Goal: Information Seeking & Learning: Learn about a topic

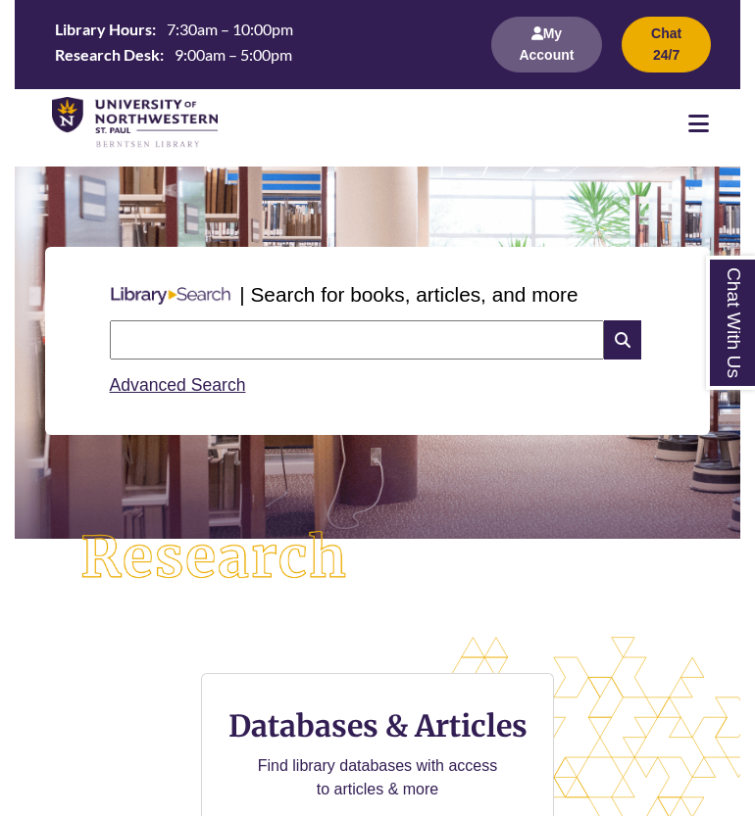
click at [706, 125] on icon at bounding box center [698, 124] width 21 height 24
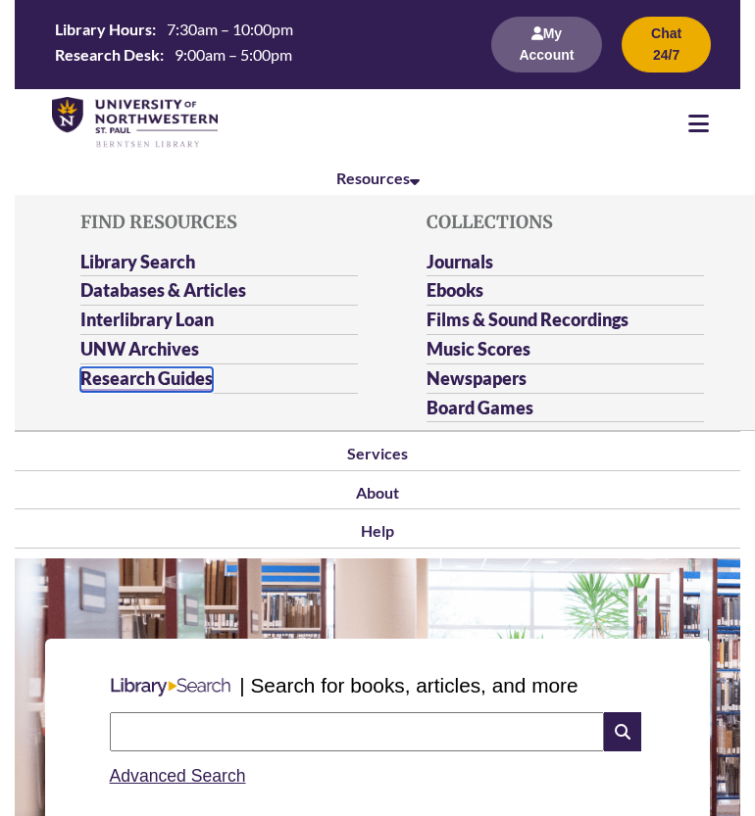
click at [150, 375] on link "Research Guides" at bounding box center [146, 380] width 132 height 25
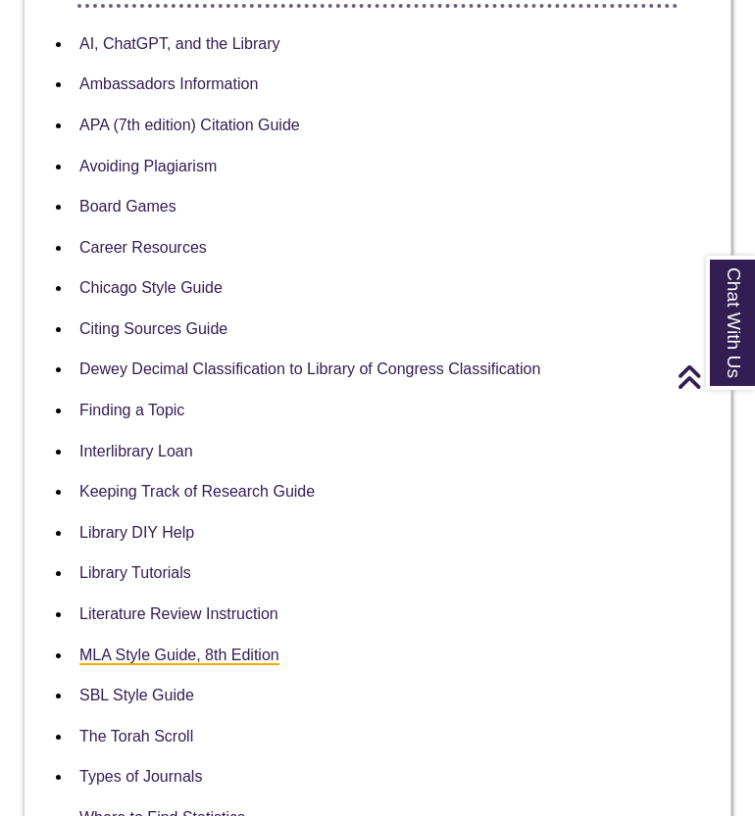
scroll to position [3688, 0]
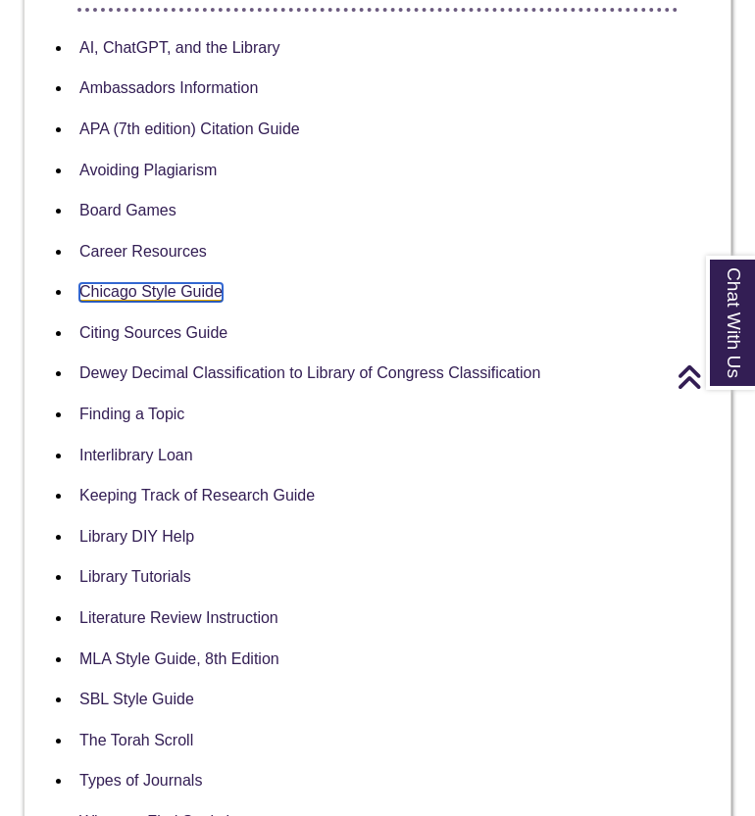
click at [173, 283] on link "Chicago Style Guide" at bounding box center [150, 292] width 143 height 19
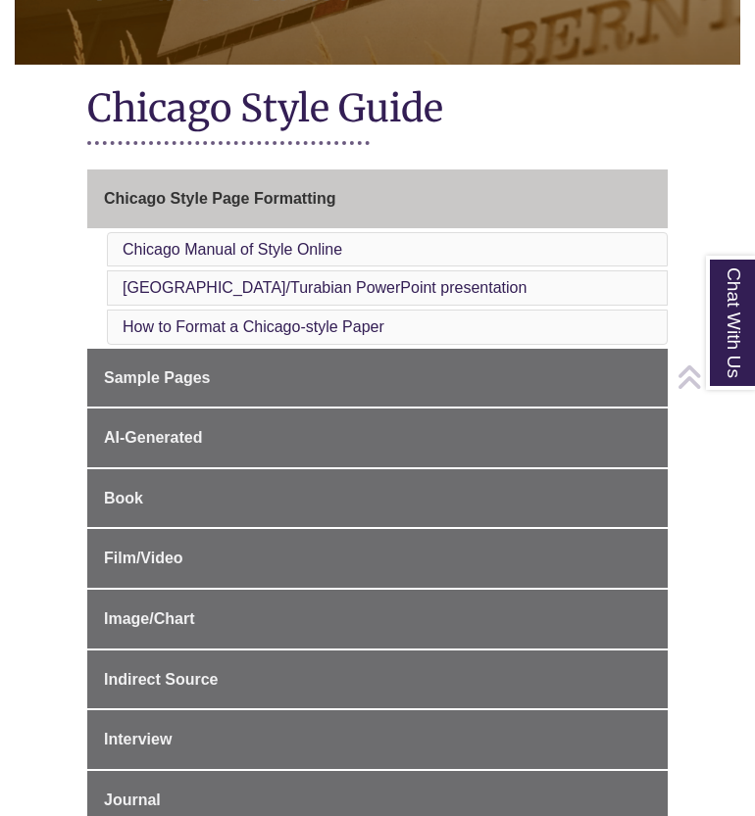
scroll to position [337, 0]
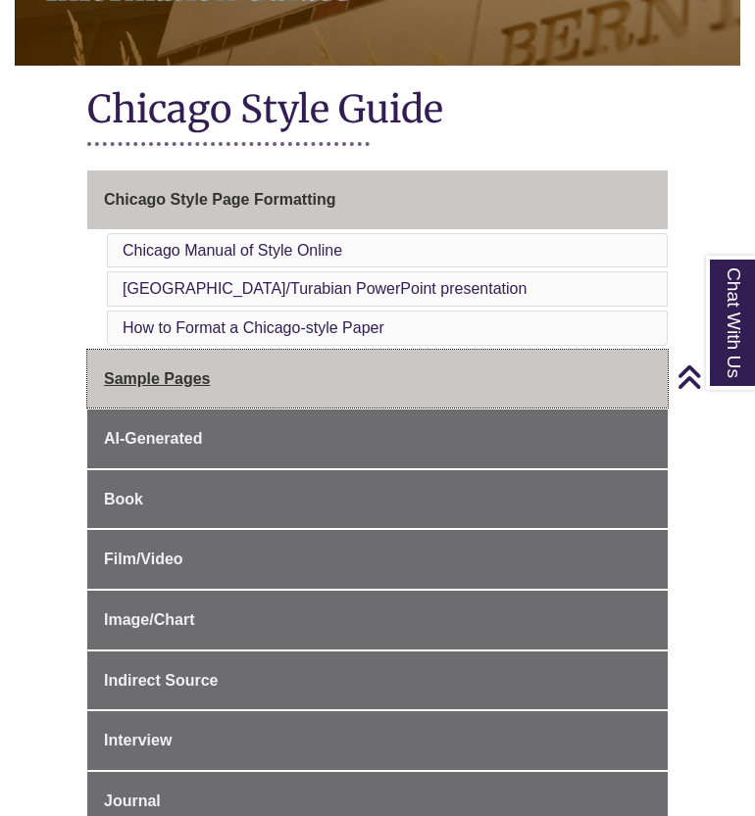
click at [149, 384] on span "Sample Pages" at bounding box center [157, 378] width 107 height 17
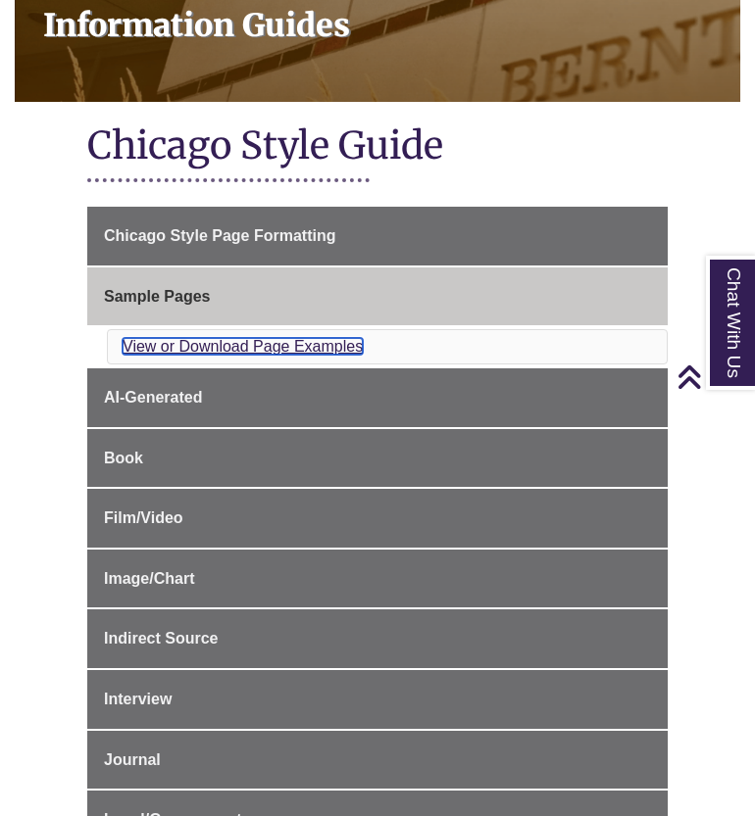
click at [297, 345] on link "View or Download Page Examples" at bounding box center [243, 346] width 240 height 17
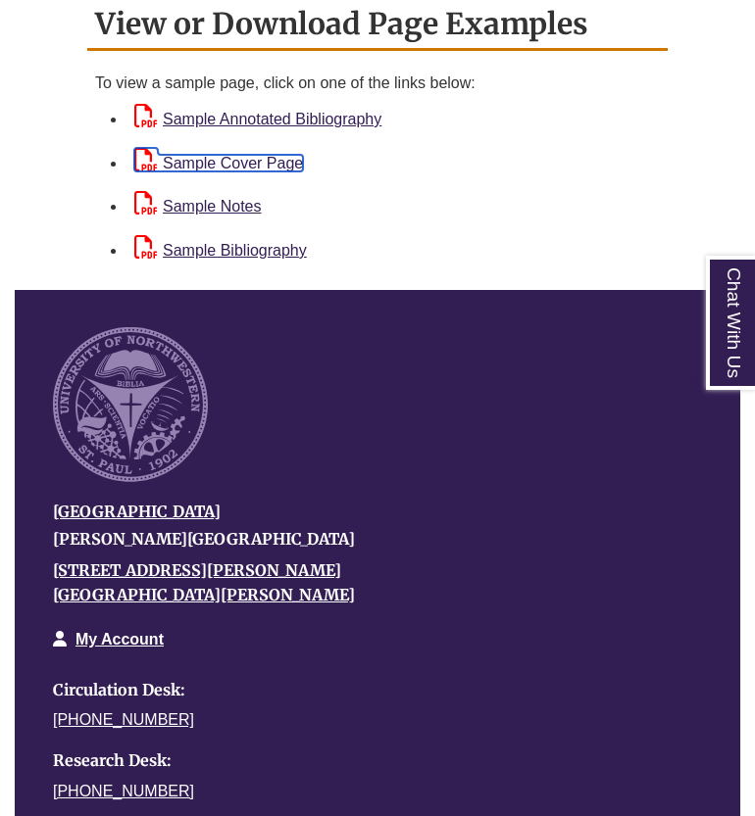
click at [264, 156] on link "Sample Cover Page" at bounding box center [218, 163] width 169 height 17
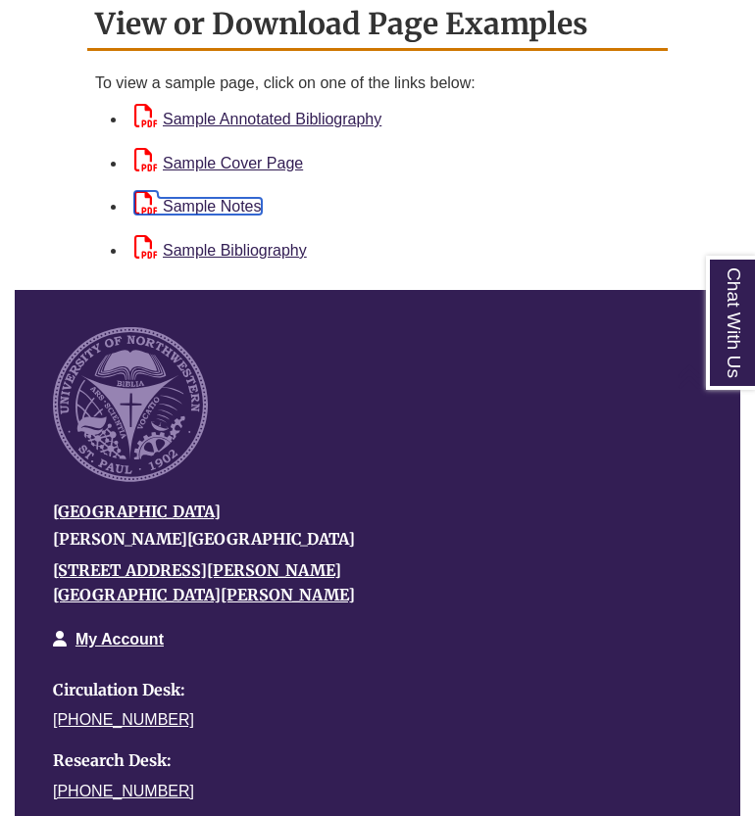
click at [240, 198] on link "Sample Notes" at bounding box center [197, 206] width 127 height 17
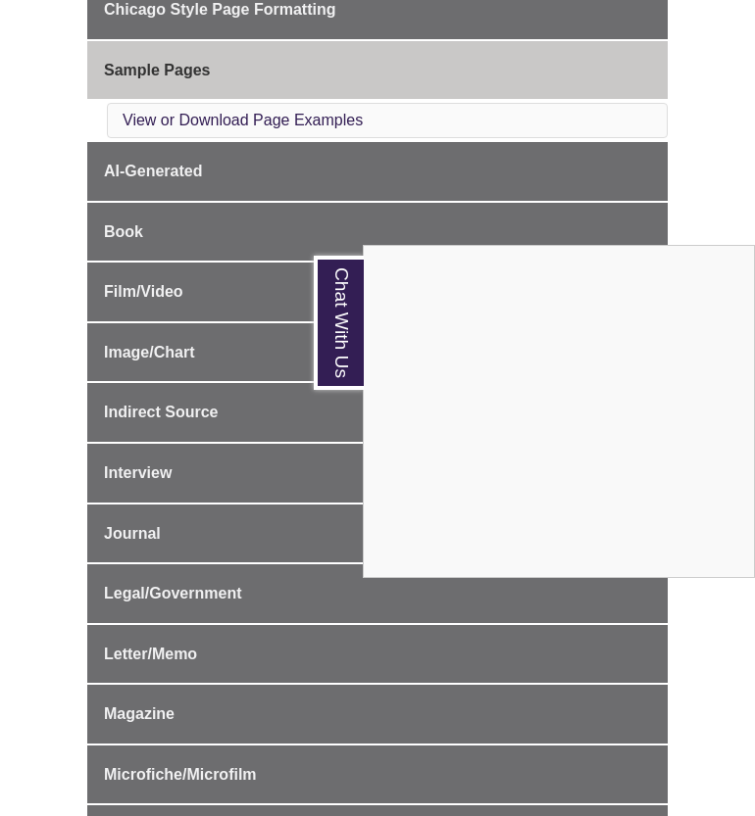
scroll to position [529, 0]
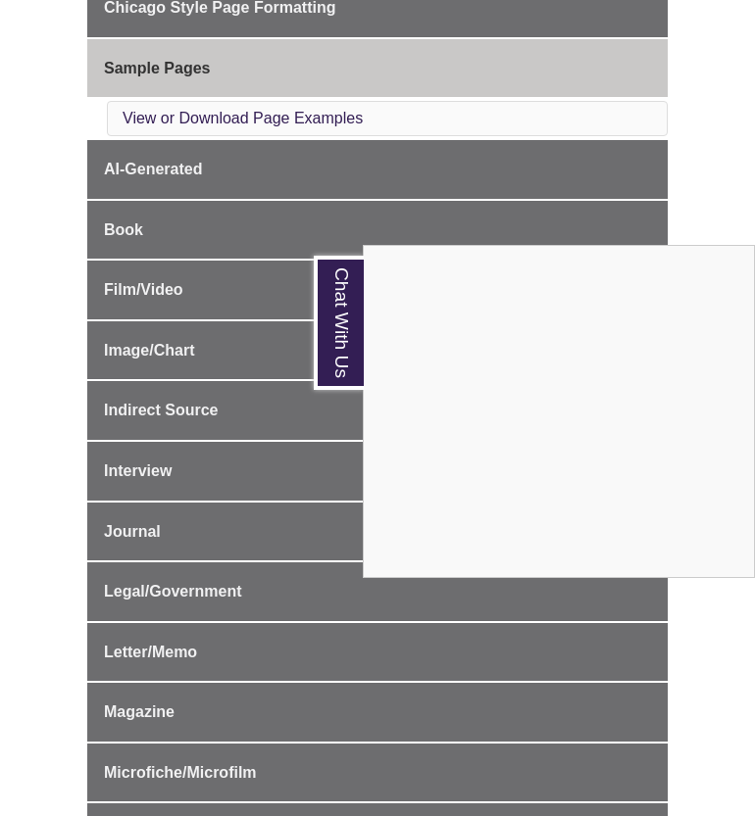
click at [76, 570] on div "Chat With Us" at bounding box center [377, 408] width 755 height 816
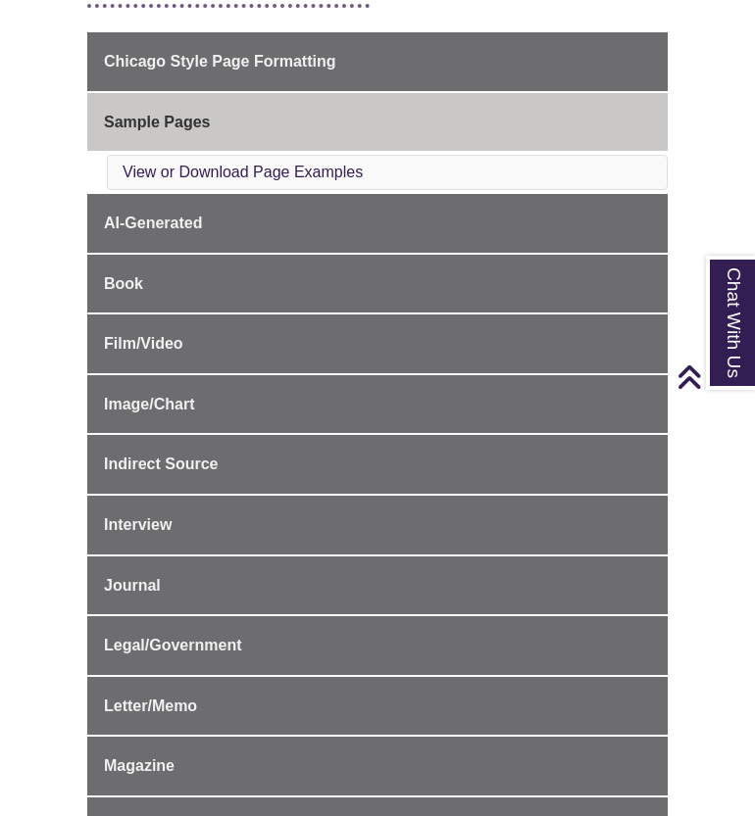
scroll to position [339, 0]
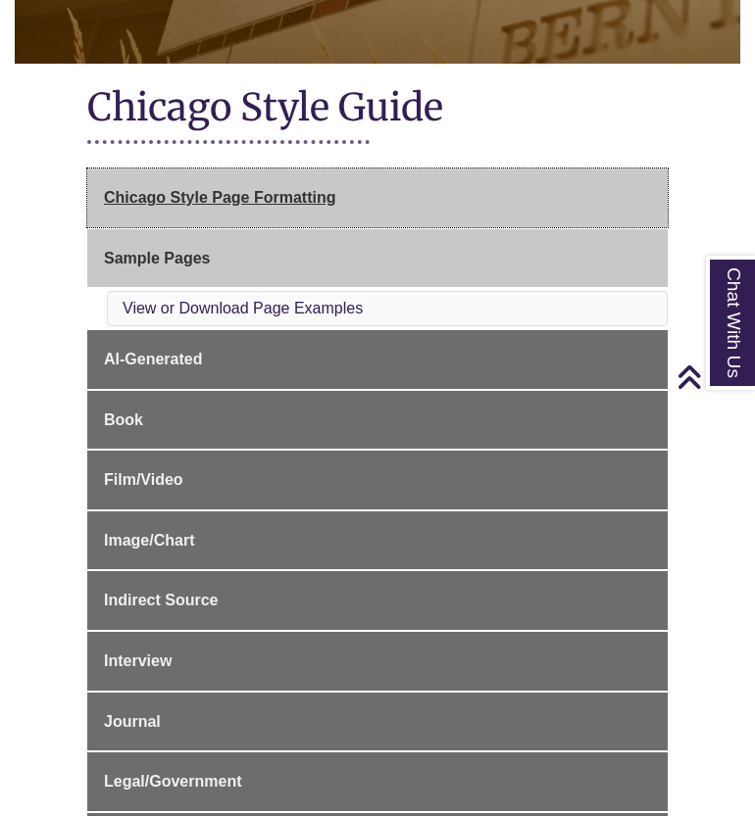
click at [216, 200] on span "Chicago Style Page Formatting" at bounding box center [219, 197] width 231 height 17
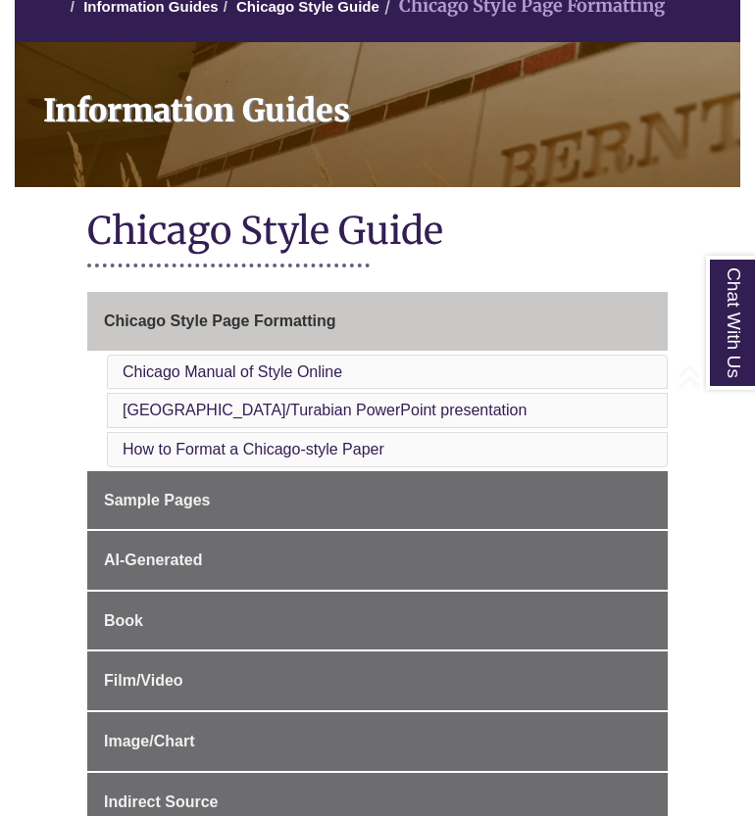
scroll to position [218, 0]
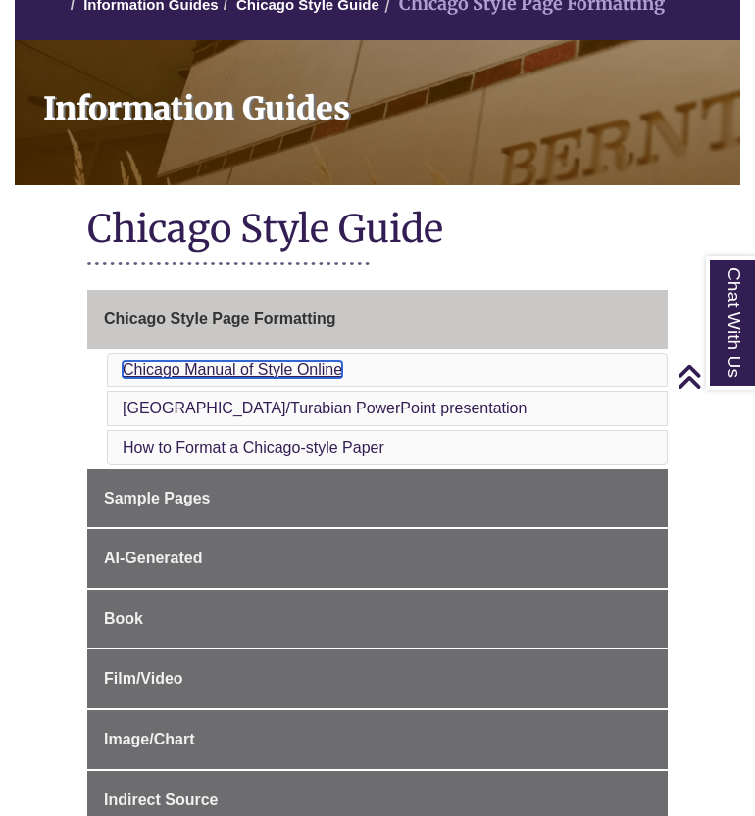
click at [239, 374] on link "Chicago Manual of Style Online" at bounding box center [233, 370] width 220 height 17
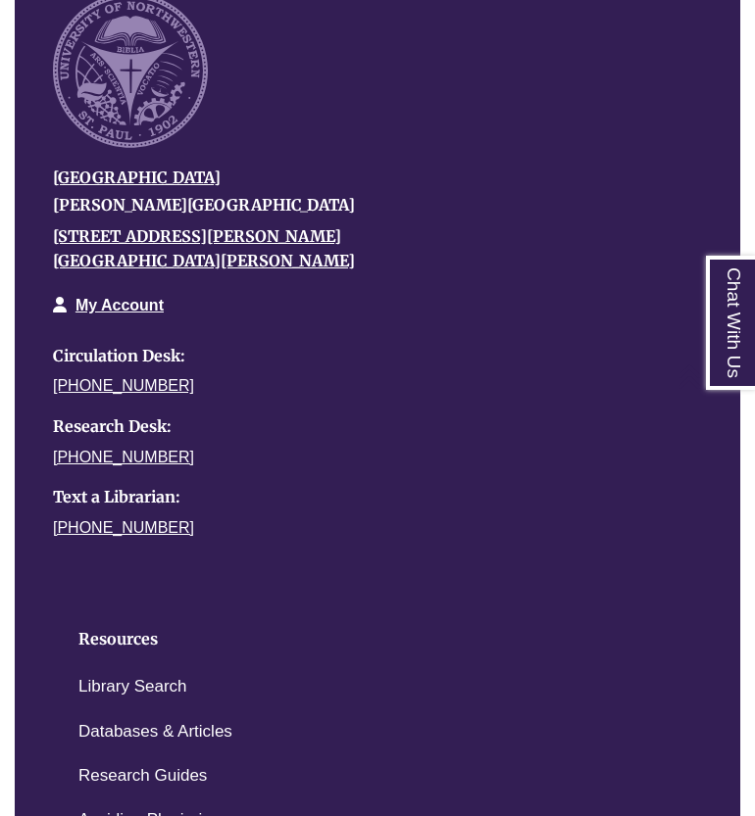
scroll to position [5688, 0]
